Goal: Obtain resource: Obtain resource

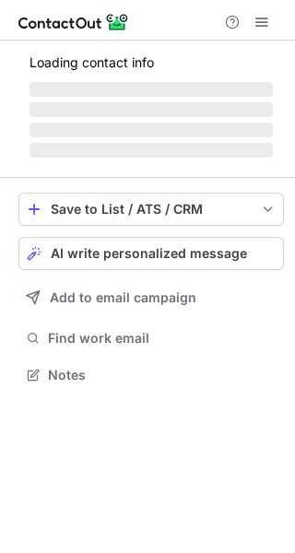
scroll to position [356, 295]
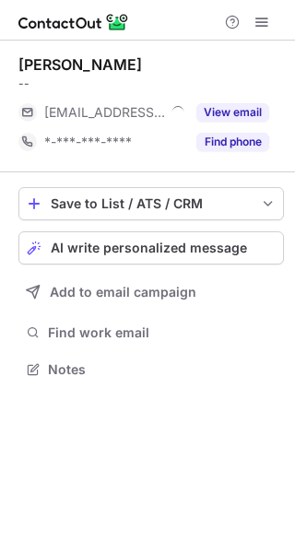
scroll to position [356, 295]
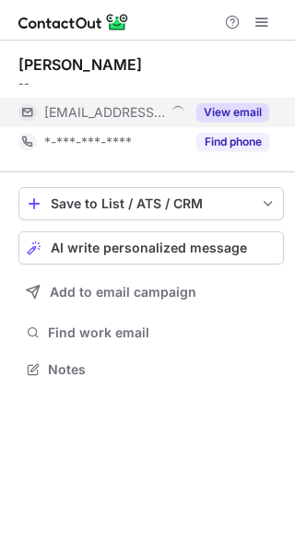
click at [211, 115] on button "View email" at bounding box center [232, 112] width 73 height 18
